Goal: Task Accomplishment & Management: Manage account settings

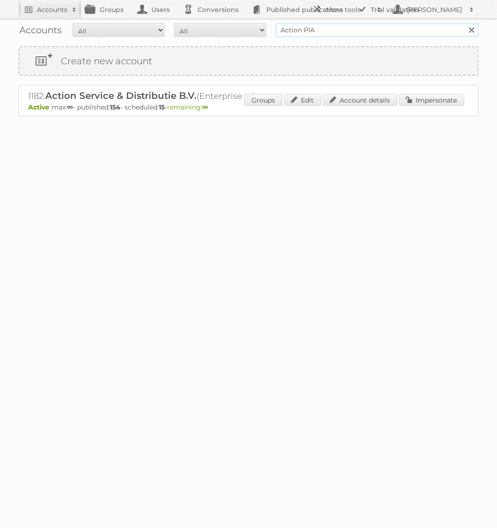
click at [328, 33] on input "Action PIA" at bounding box center [377, 30] width 203 height 14
click at [448, 102] on link "Impersonate" at bounding box center [431, 100] width 65 height 12
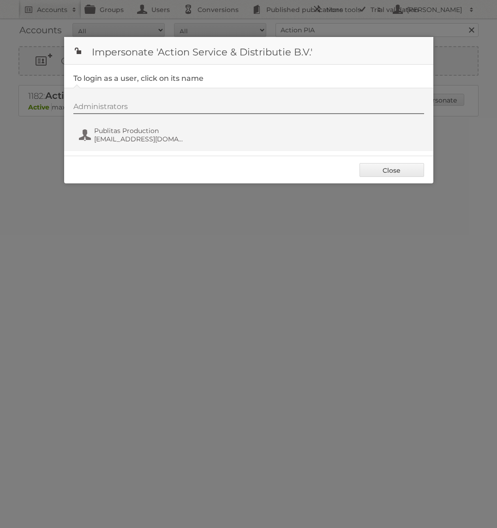
click at [114, 144] on div "Administrators Publitas Production [EMAIL_ADDRESS][DOMAIN_NAME]" at bounding box center [253, 124] width 360 height 44
click at [120, 141] on span "[EMAIL_ADDRESS][DOMAIN_NAME]" at bounding box center [139, 139] width 90 height 8
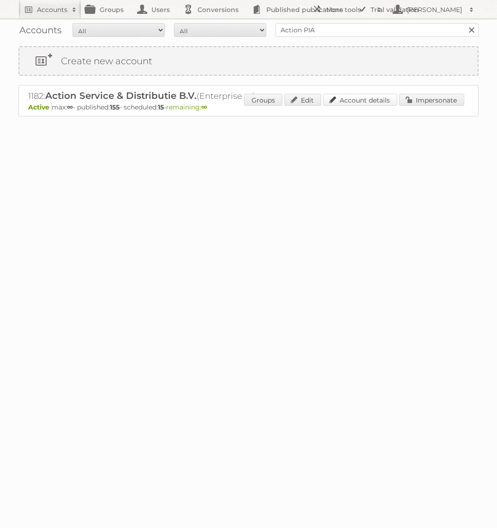
click at [366, 99] on link "Account details" at bounding box center [360, 100] width 74 height 12
